Goal: Find specific page/section: Find specific page/section

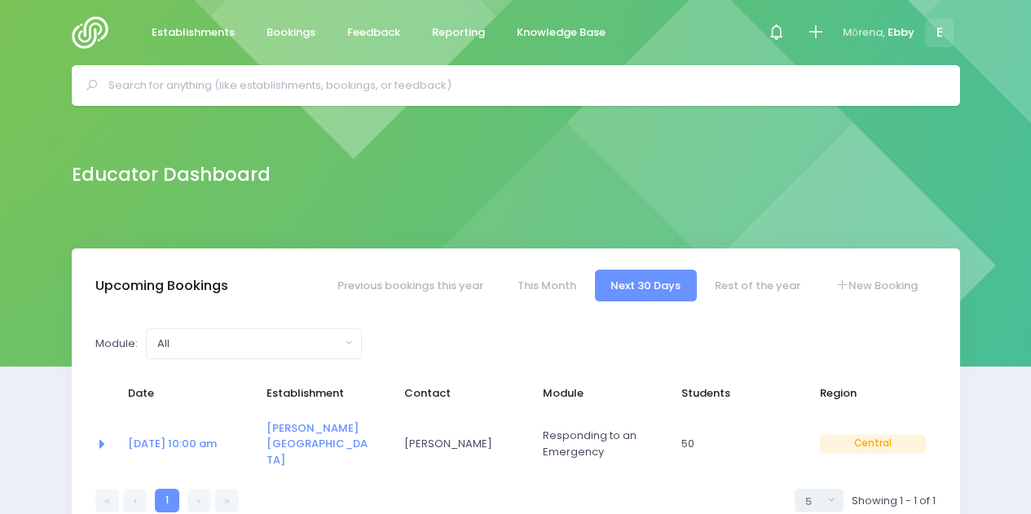
select select "5"
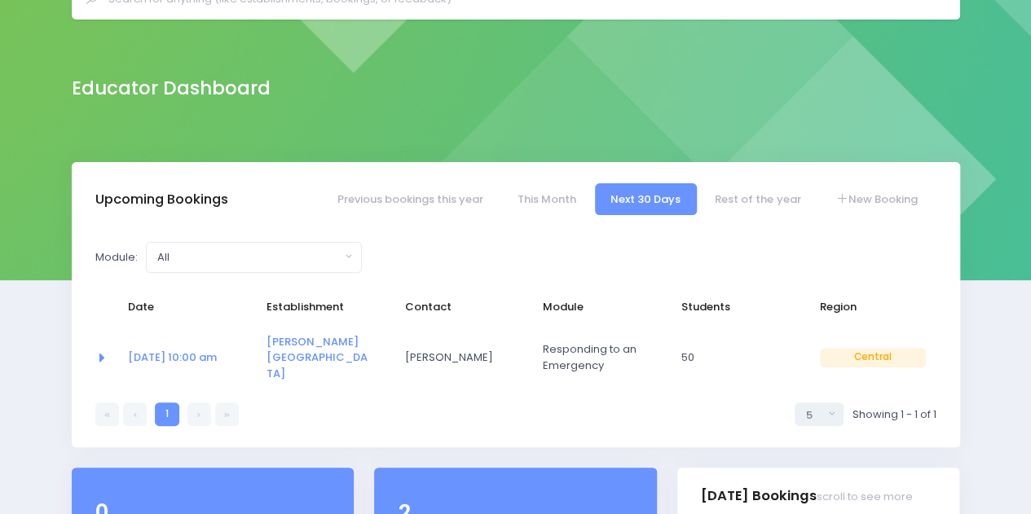
scroll to position [86, 0]
click at [539, 195] on link "This Month" at bounding box center [546, 199] width 90 height 32
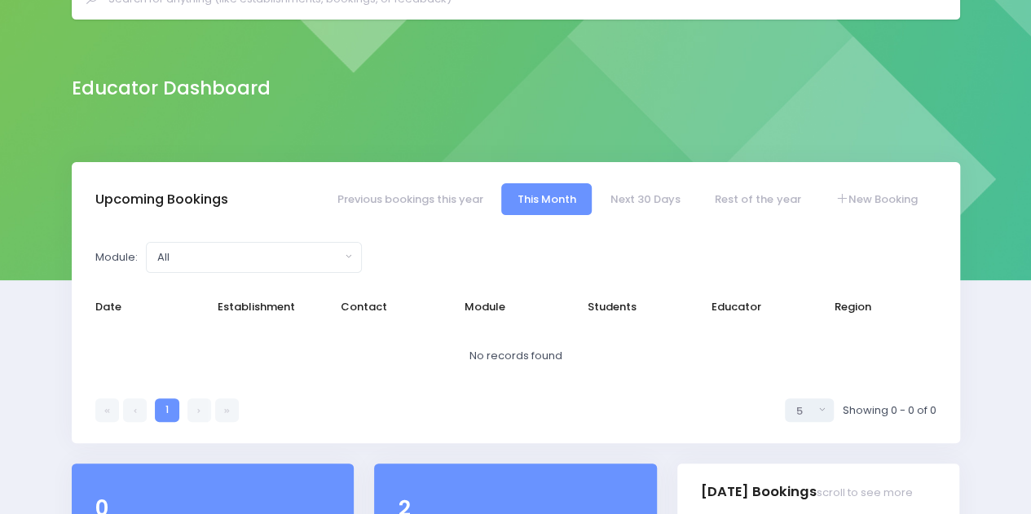
select select "5"
click at [657, 196] on link "Next 30 Days" at bounding box center [646, 199] width 102 height 32
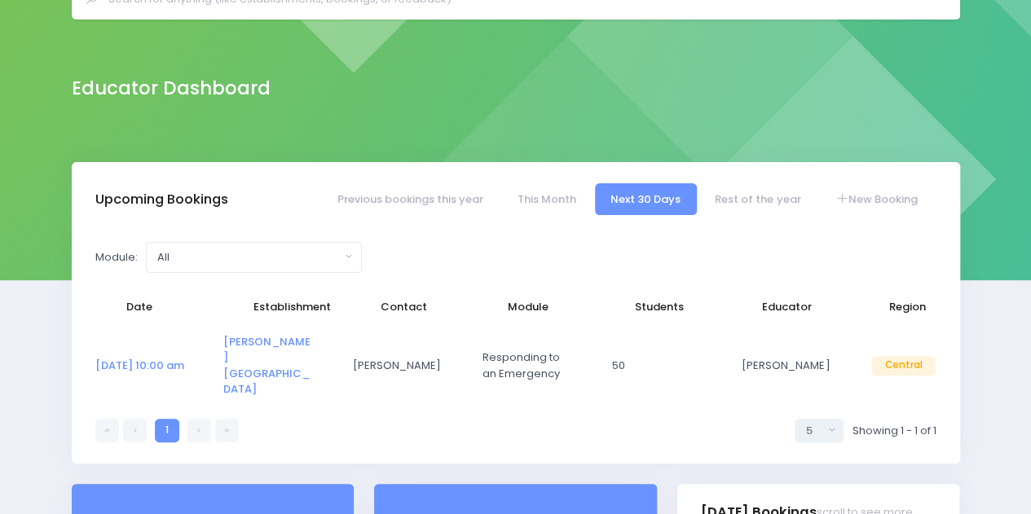
select select "5"
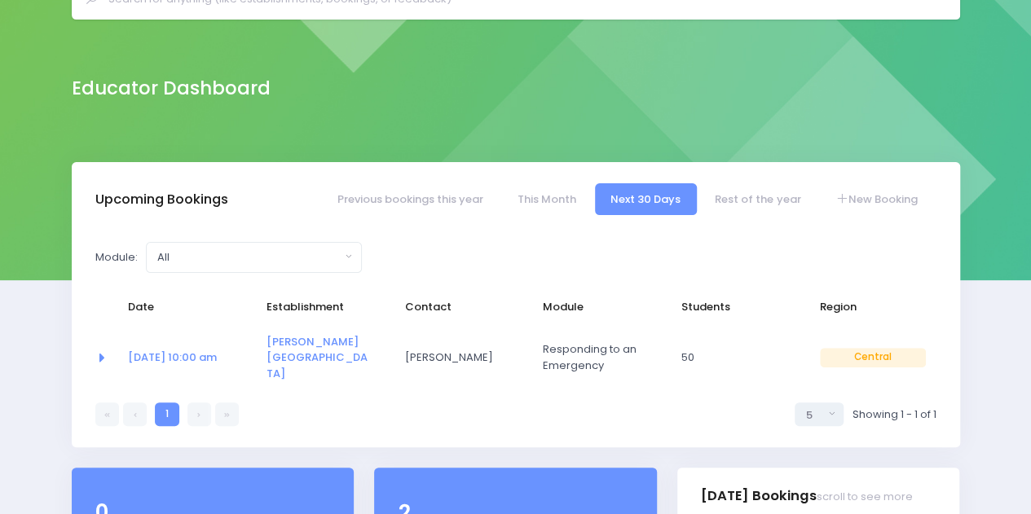
scroll to position [0, 0]
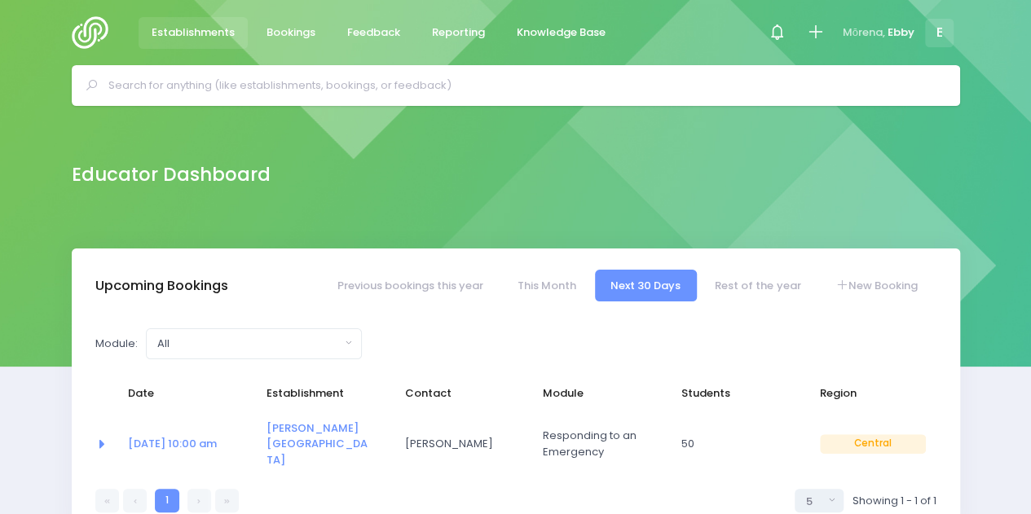
click at [183, 36] on span "Establishments" at bounding box center [193, 32] width 83 height 16
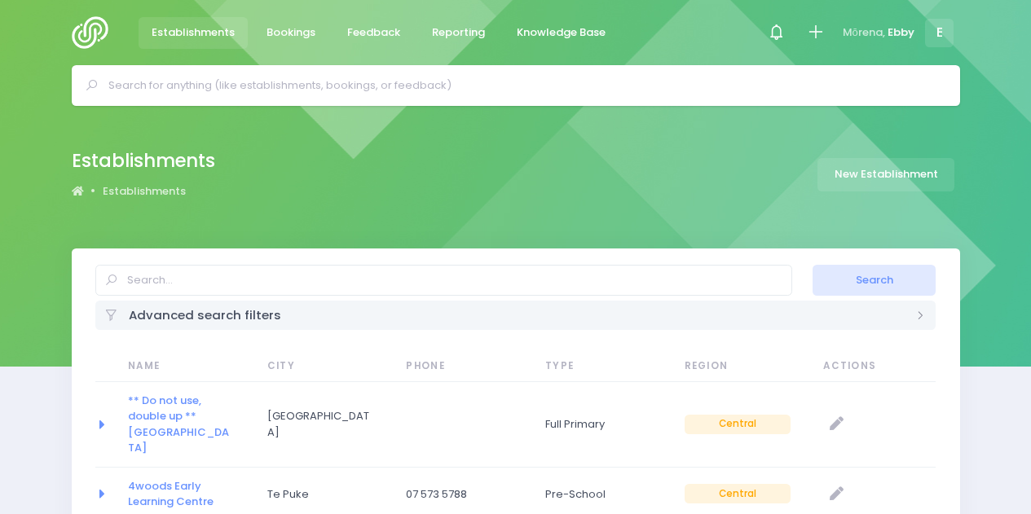
select select "20"
click at [88, 17] on img at bounding box center [95, 32] width 46 height 33
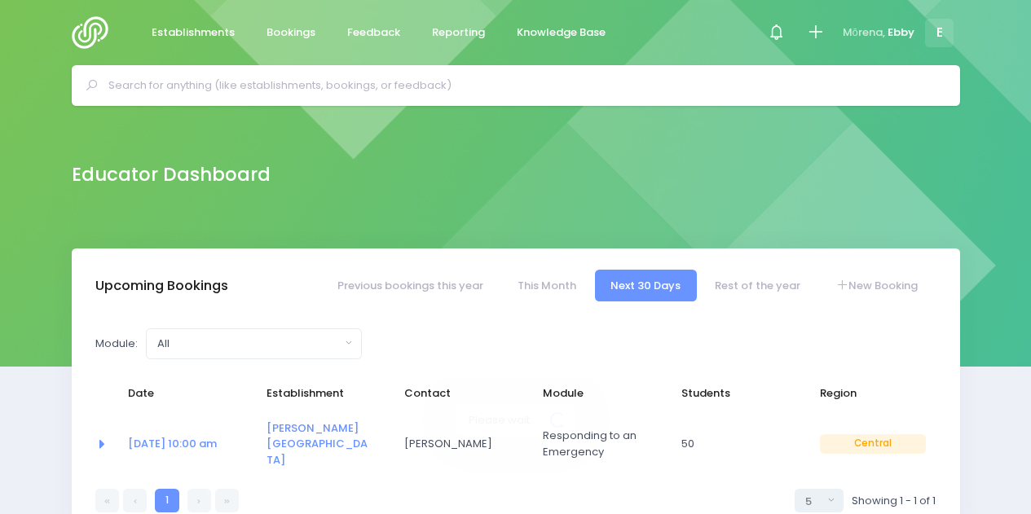
select select "5"
